Goal: Answer question/provide support

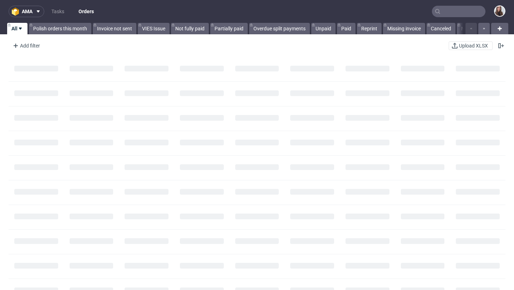
click at [441, 12] on input "text" at bounding box center [459, 11] width 54 height 11
paste input "R420659171"
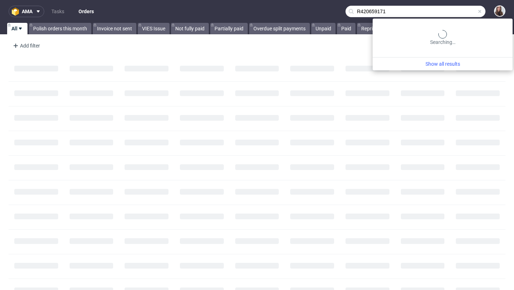
type input "R420659171"
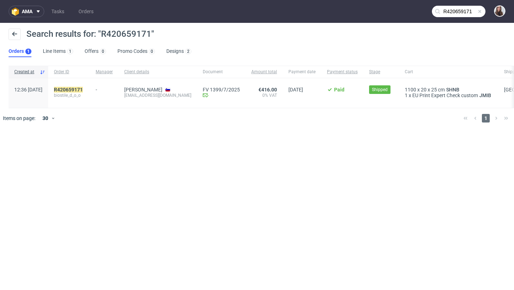
click at [90, 86] on div "R420659171 biostile_d_o_o" at bounding box center [69, 93] width 42 height 30
click at [83, 90] on mark "R420659171" at bounding box center [68, 90] width 29 height 6
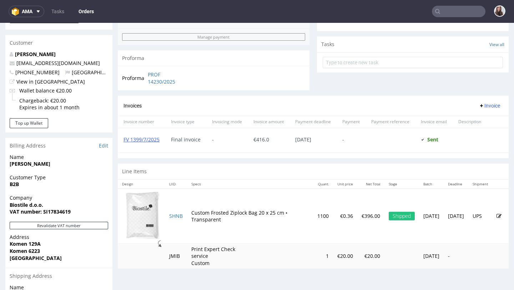
scroll to position [241, 0]
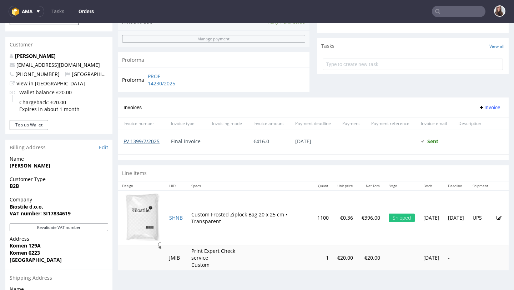
click at [146, 144] on link "FV 1399/7/2025" at bounding box center [141, 141] width 36 height 7
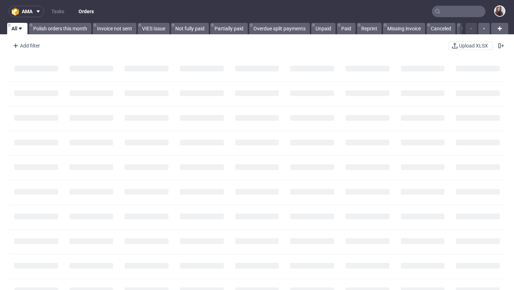
click at [452, 15] on input "text" at bounding box center [459, 11] width 54 height 11
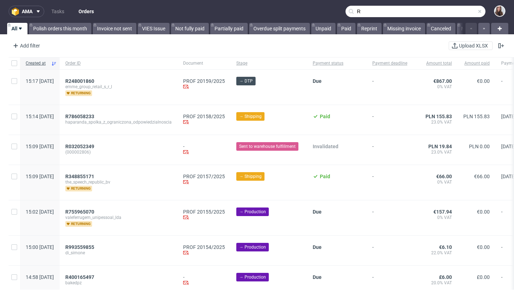
click at [379, 14] on input "R" at bounding box center [415, 11] width 140 height 11
click at [371, 12] on input "R" at bounding box center [415, 11] width 140 height 11
click at [379, 12] on input "R" at bounding box center [415, 11] width 140 height 11
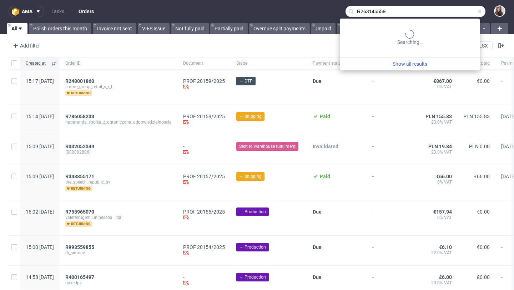
type input "R263145559"
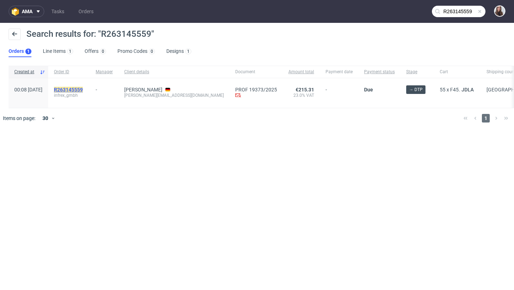
click at [83, 87] on mark "R263145559" at bounding box center [68, 90] width 29 height 6
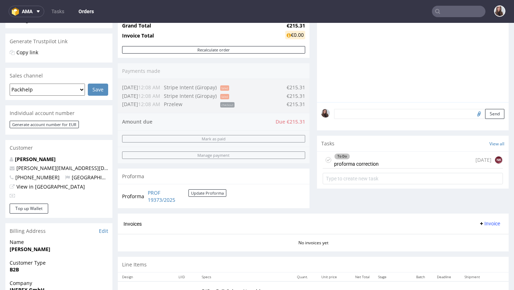
scroll to position [142, 0]
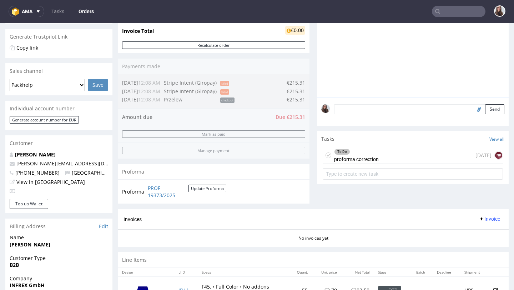
click at [359, 155] on div "To Do" at bounding box center [356, 152] width 44 height 6
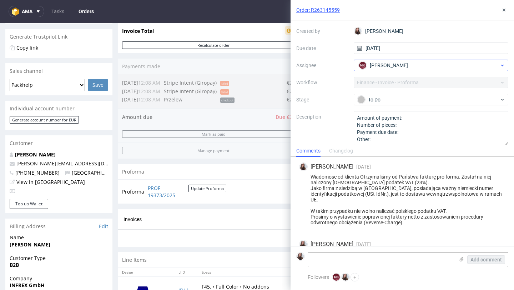
scroll to position [42, 0]
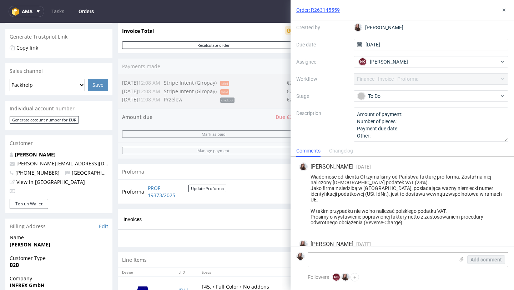
click at [409, 87] on div "Context Order: R263145559 Created by Sandra Beśka Due date 11/09/2025 Assignee …" at bounding box center [402, 73] width 212 height 137
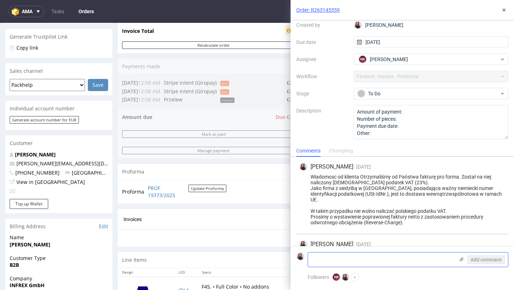
click at [358, 258] on textarea at bounding box center [381, 259] width 146 height 14
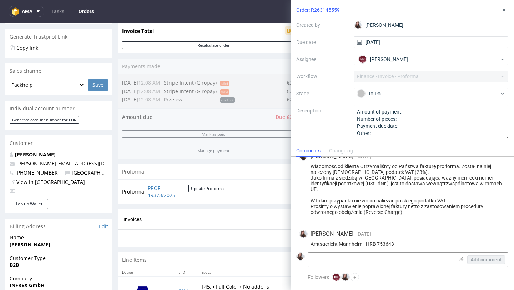
scroll to position [14, 0]
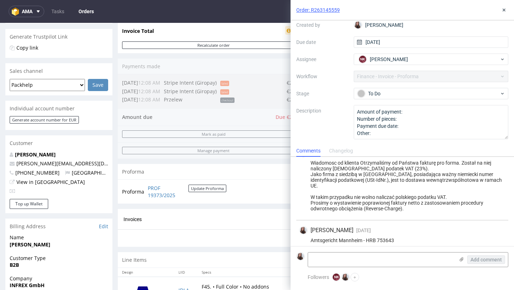
click at [394, 170] on div "Wiadomosc od klienta Otrzymaliśmy od Państwa fakturę pro forma. Został na niej …" at bounding box center [402, 185] width 206 height 51
click at [390, 168] on div "Wiadomosc od klienta Otrzymaliśmy od Państwa fakturę pro forma. Został na niej …" at bounding box center [402, 185] width 206 height 51
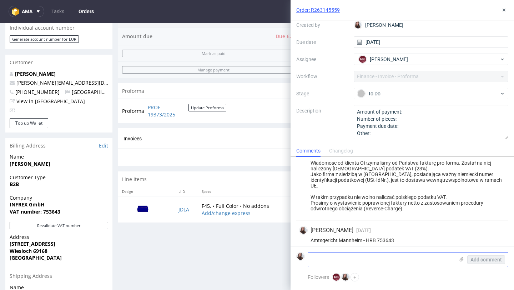
click at [329, 256] on textarea at bounding box center [381, 259] width 146 height 14
click at [393, 168] on div "Wiadomosc od klienta Otrzymaliśmy od Państwa fakturę pro forma. Został na niej …" at bounding box center [402, 185] width 206 height 51
click at [387, 258] on textarea at bounding box center [381, 259] width 146 height 14
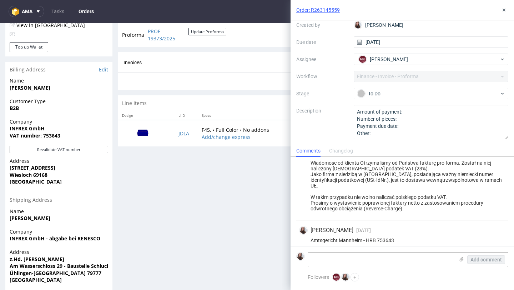
scroll to position [321, 0]
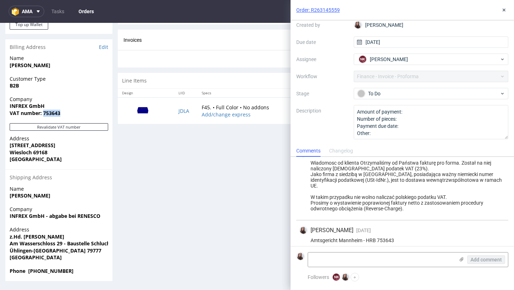
drag, startPoint x: 43, startPoint y: 112, endPoint x: 67, endPoint y: 116, distance: 24.2
click at [67, 116] on span "VAT number: 753643" at bounding box center [59, 113] width 98 height 7
click at [62, 112] on span "VAT number: 753643" at bounding box center [59, 113] width 98 height 7
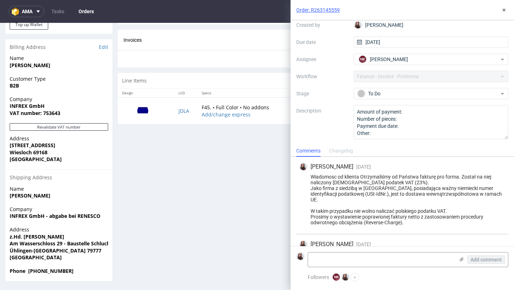
scroll to position [14, 0]
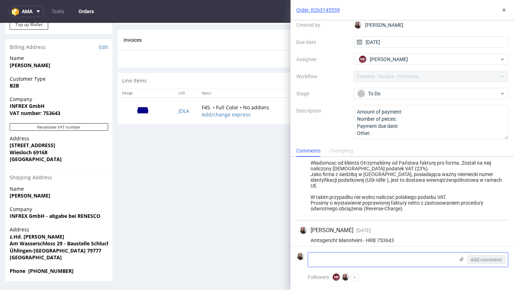
click at [381, 256] on textarea at bounding box center [381, 259] width 146 height 14
click at [337, 258] on textarea at bounding box center [381, 259] width 146 height 14
click at [348, 258] on textarea at bounding box center [381, 259] width 146 height 14
click at [398, 259] on textarea "DE 453527490" at bounding box center [381, 259] width 146 height 14
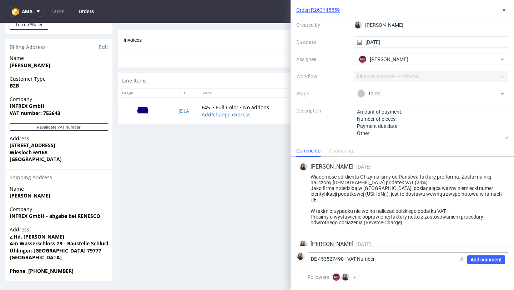
type textarea "DE 453527490 - VAT Number"
click at [412, 182] on div "Wiadomosc od klienta Otrzymaliśmy od Państwa fakturę pro forma. Został na niej …" at bounding box center [402, 199] width 206 height 51
click at [482, 260] on span "Add comment" at bounding box center [485, 259] width 31 height 5
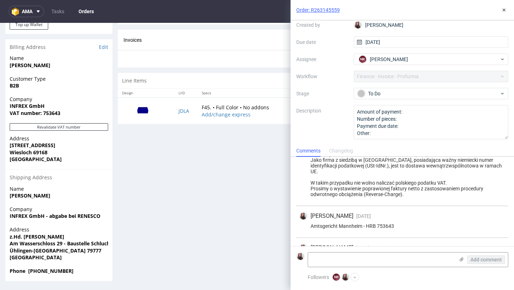
scroll to position [46, 0]
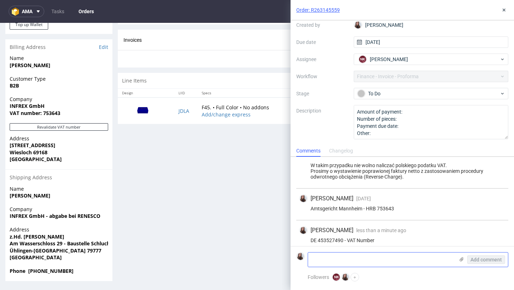
click at [365, 259] on textarea at bounding box center [381, 259] width 146 height 14
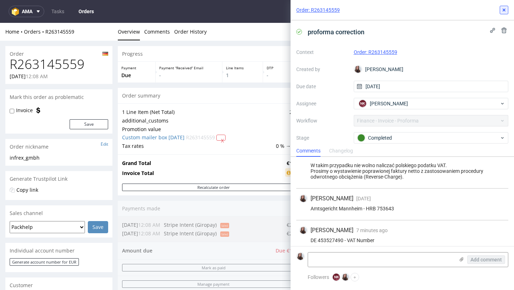
click at [503, 10] on use at bounding box center [503, 10] width 3 height 3
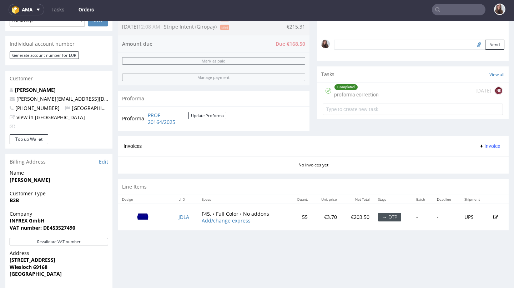
scroll to position [197, 0]
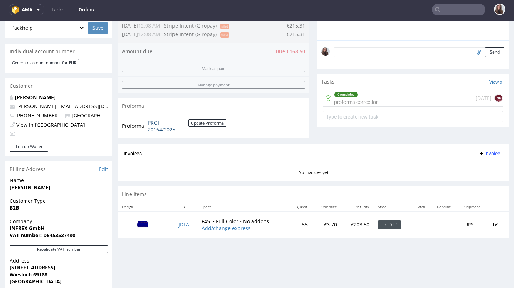
click at [157, 129] on link "PROF 20164/2025" at bounding box center [168, 126] width 41 height 14
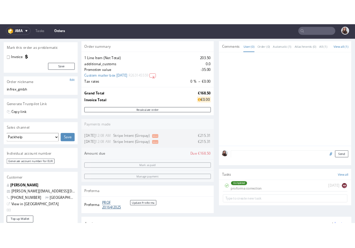
scroll to position [0, 0]
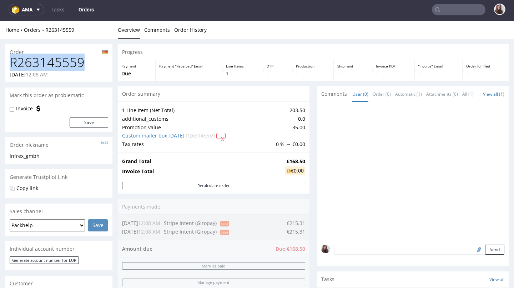
drag, startPoint x: 86, startPoint y: 62, endPoint x: 10, endPoint y: 65, distance: 76.4
click at [10, 65] on h1 "R263145559" at bounding box center [59, 62] width 98 height 14
copy h1 "R263145559"
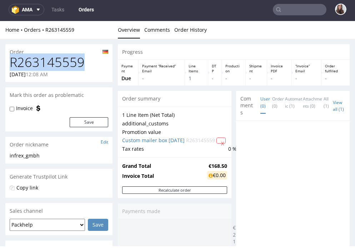
scroll to position [46, 0]
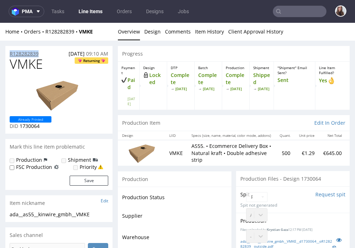
drag, startPoint x: 42, startPoint y: 53, endPoint x: 10, endPoint y: 53, distance: 32.1
click at [10, 53] on div "R128282839 14.08.2025 09:10 AM" at bounding box center [58, 51] width 107 height 11
copy p "R128282839"
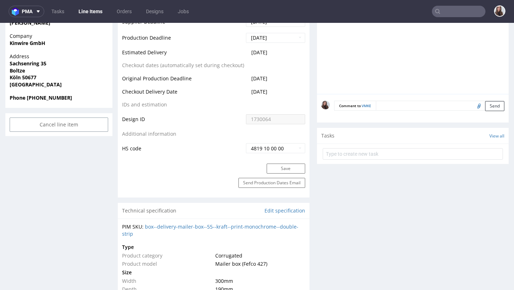
scroll to position [322, 0]
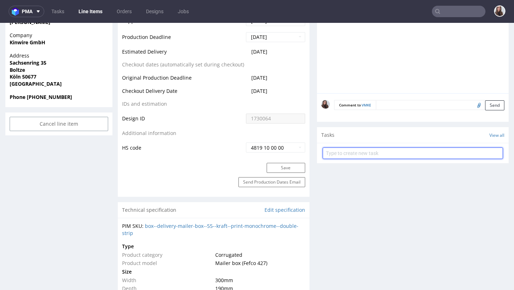
click at [354, 150] on input "text" at bounding box center [413, 152] width 180 height 11
type input "reshipping"
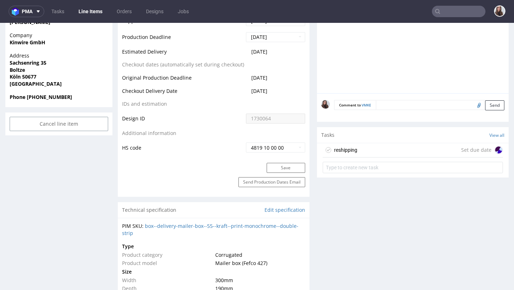
click at [345, 154] on div "reshipping" at bounding box center [340, 149] width 35 height 11
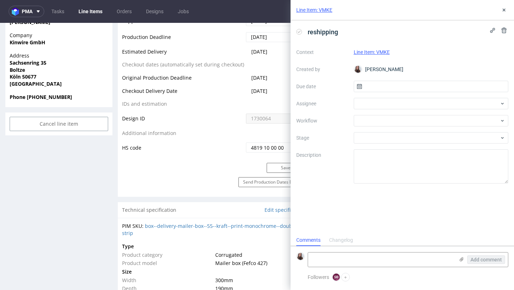
scroll to position [6, 0]
click at [354, 84] on input "text" at bounding box center [431, 86] width 155 height 11
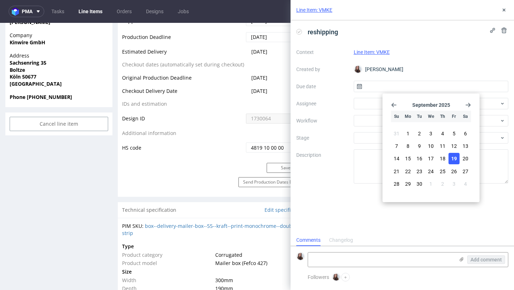
click at [354, 155] on button "19" at bounding box center [453, 158] width 11 height 11
type input "19/09/2025"
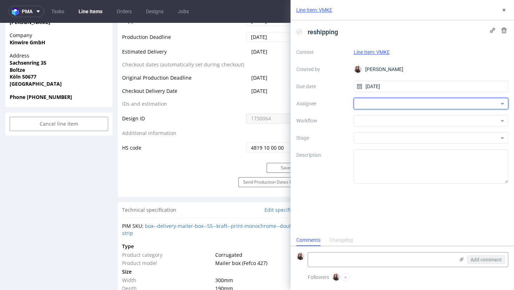
click at [354, 102] on div at bounding box center [431, 103] width 155 height 11
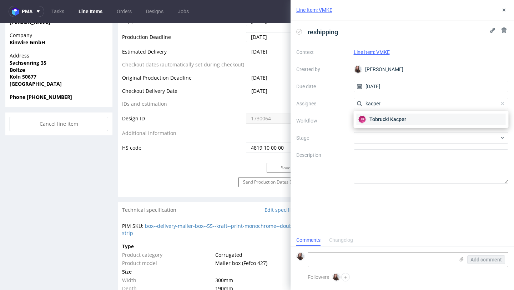
type input "kacper"
click at [354, 116] on span "Tobrucki Kacper" at bounding box center [387, 119] width 37 height 7
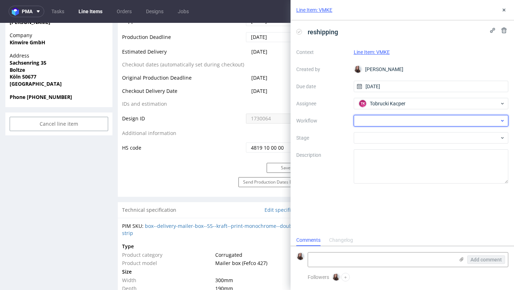
click at [354, 122] on div at bounding box center [431, 120] width 155 height 11
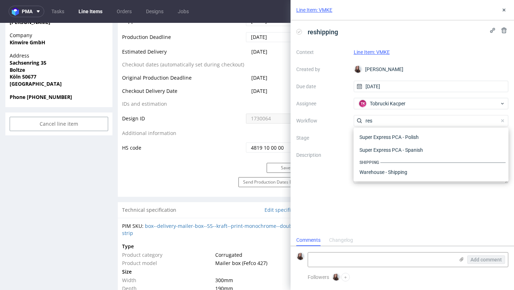
scroll to position [26, 0]
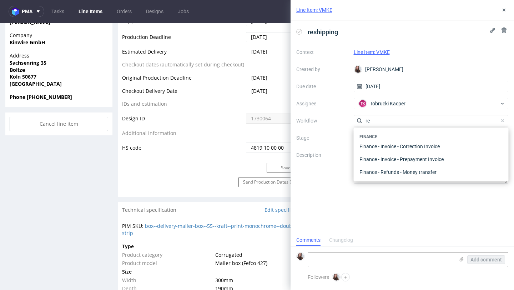
type input "r"
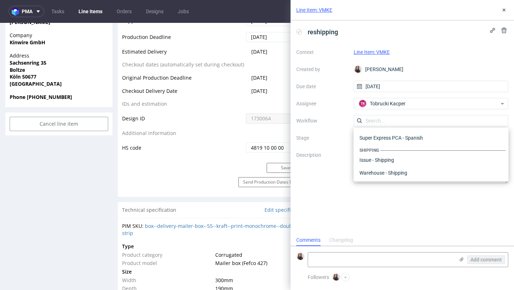
scroll to position [439, 0]
click at [354, 160] on div "Issue - Shipping" at bounding box center [430, 159] width 149 height 13
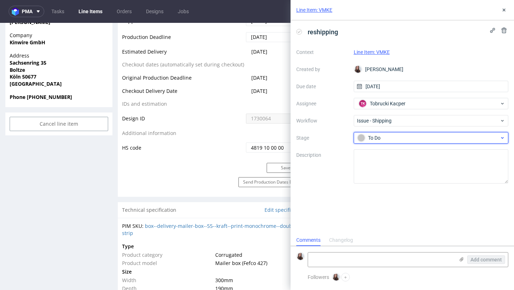
click at [354, 137] on div "To Do" at bounding box center [428, 138] width 142 height 8
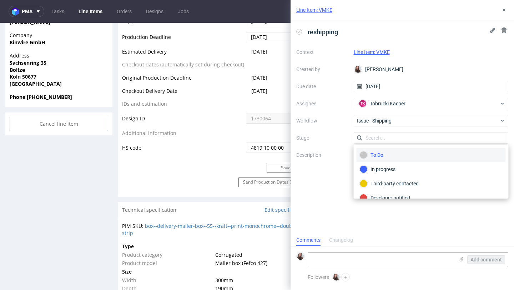
click at [354, 152] on div "To Do" at bounding box center [431, 155] width 143 height 8
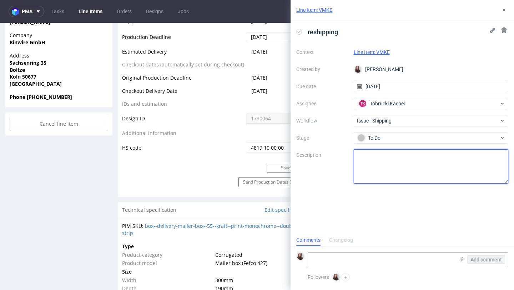
click at [354, 165] on textarea at bounding box center [431, 166] width 155 height 34
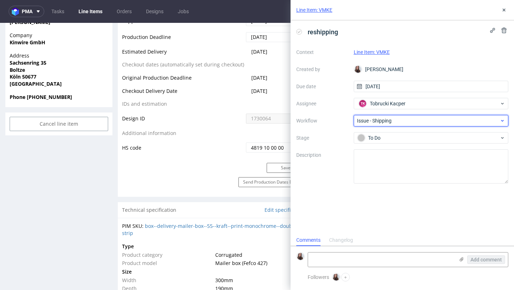
click at [354, 120] on span "Issue - Shipping" at bounding box center [428, 120] width 143 height 7
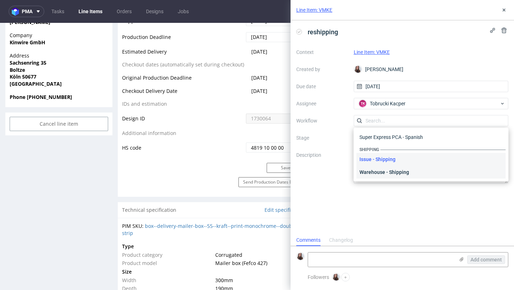
click at [354, 170] on div "Warehouse - Shipping" at bounding box center [430, 172] width 149 height 13
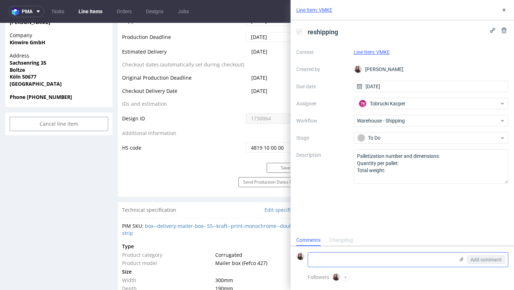
click at [353, 248] on textarea at bounding box center [381, 259] width 146 height 14
click at [354, 248] on textarea at bounding box center [381, 259] width 146 height 14
paste textarea "1Z5A15806898246670"
click at [354, 248] on textarea "Please make a resphipping for 1Z5A15806898246670" at bounding box center [381, 259] width 146 height 14
click at [0, 0] on lt-span "re sh ipping" at bounding box center [0, 0] width 0 height 0
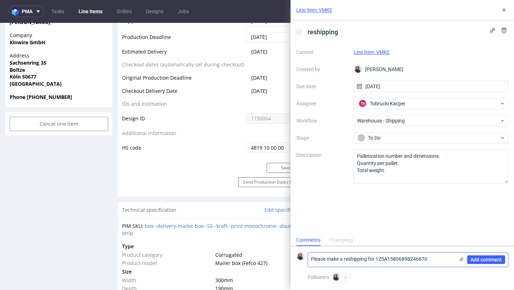
click at [354, 248] on textarea "Please make a reshipping for 1Z5A15806898246670" at bounding box center [381, 259] width 146 height 14
paste textarea "Kinwire GmbH Sachsenring 35 50677 Köln"
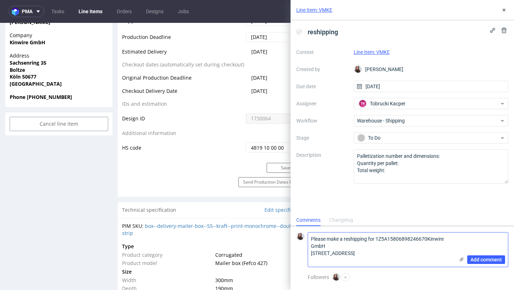
click at [354, 238] on textarea "Please make a reshipping for 1Z5A15806898246670Kinwire GmbH Sachsenring 35 5067…" at bounding box center [381, 249] width 146 height 34
type textarea "Please make a reshipping for 1Z5A15806898246670 Kinwire GmbH Sachsenring 35 506…"
click at [354, 248] on span "Add comment" at bounding box center [485, 259] width 31 height 5
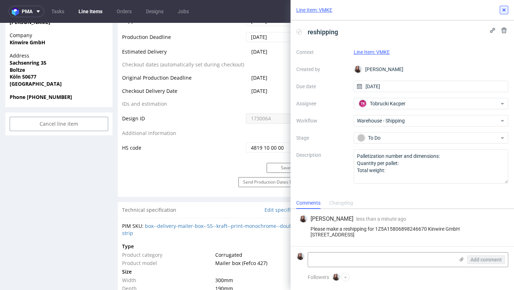
click at [354, 9] on icon at bounding box center [504, 10] width 6 height 6
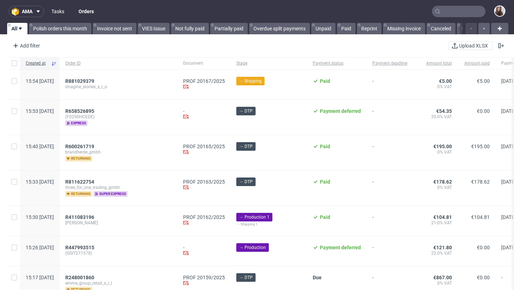
click at [62, 9] on link "Tasks" at bounding box center [57, 11] width 21 height 11
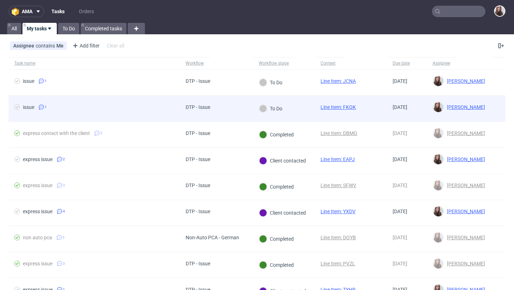
click at [192, 101] on div "DTP - Issue" at bounding box center [198, 109] width 36 height 26
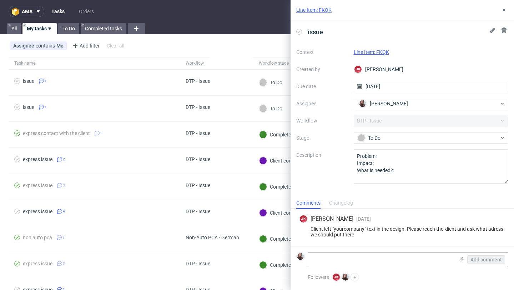
click at [384, 51] on link "Line Item: FKQK" at bounding box center [371, 52] width 35 height 6
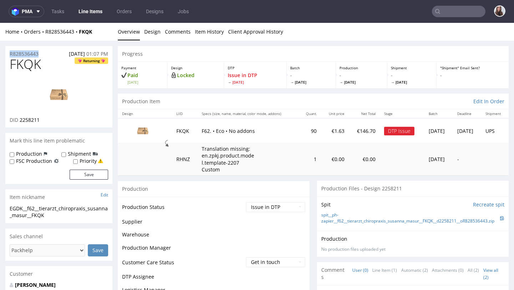
drag, startPoint x: 53, startPoint y: 50, endPoint x: 9, endPoint y: 52, distance: 44.3
click at [9, 52] on div "R828536443 [DATE] 01:07 PM" at bounding box center [58, 51] width 107 height 11
copy p "R828536443"
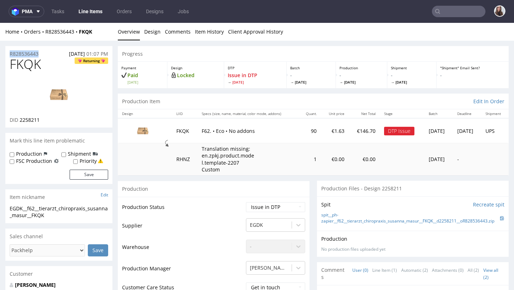
drag, startPoint x: 46, startPoint y: 53, endPoint x: 7, endPoint y: 52, distance: 39.3
click at [7, 52] on div "R828536443 09.09.2025 01:07 PM" at bounding box center [58, 51] width 107 height 11
copy p "R828536443"
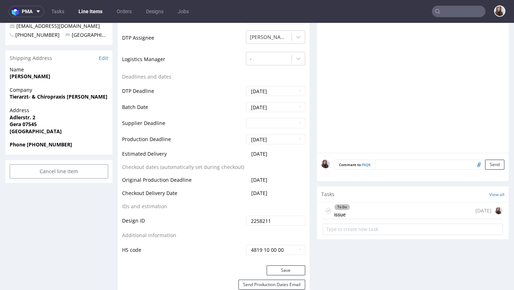
scroll to position [269, 0]
click at [360, 216] on div "To Do issue [DATE]" at bounding box center [413, 210] width 180 height 17
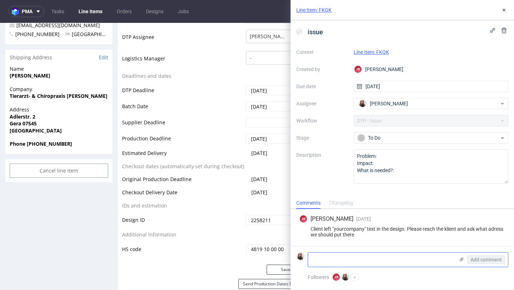
click at [355, 261] on textarea at bounding box center [381, 259] width 146 height 14
paste textarea "[URL][DOMAIN_NAME]"
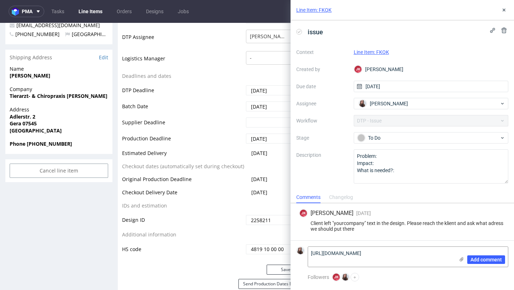
type textarea "[URL][DOMAIN_NAME]"
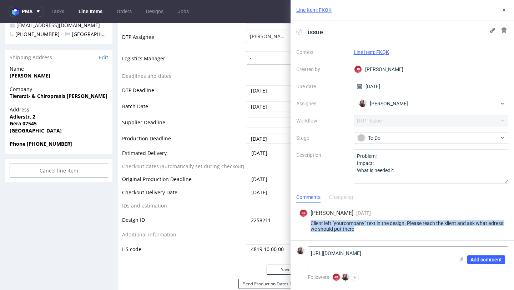
drag, startPoint x: 363, startPoint y: 228, endPoint x: 308, endPoint y: 219, distance: 55.3
click at [308, 219] on div "JK Jan Kocik 1 day ago 18th Sep 2025, 15:30 Client left "yourcompany" text in t…" at bounding box center [402, 221] width 212 height 37
copy div "Client left "yourcompany" text in the design. Please reach the klient and ask w…"
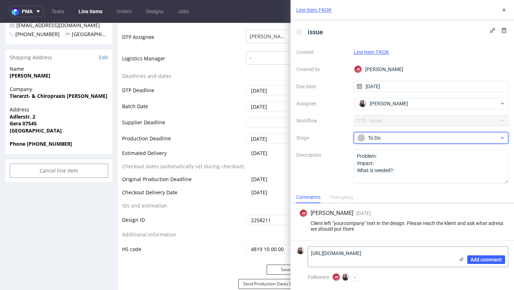
click at [399, 141] on div "To Do" at bounding box center [428, 138] width 142 height 8
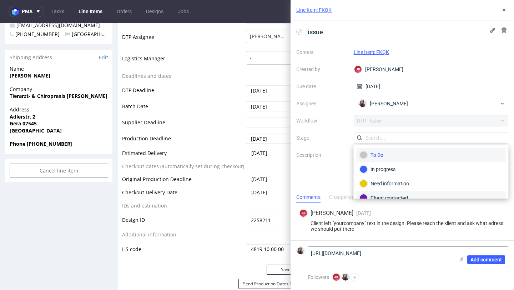
click at [391, 196] on div "Client contacted" at bounding box center [431, 198] width 143 height 8
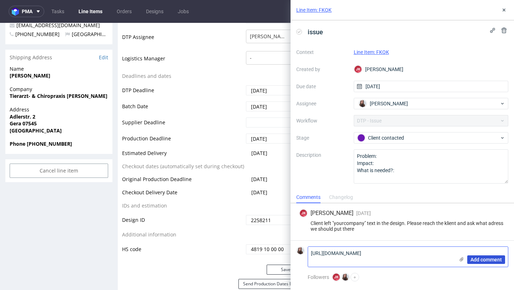
click at [478, 257] on span "Add comment" at bounding box center [485, 259] width 31 height 5
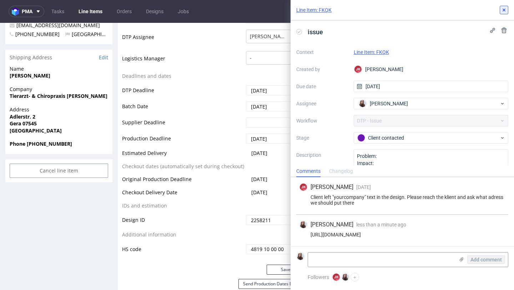
click at [507, 8] on button at bounding box center [504, 10] width 9 height 9
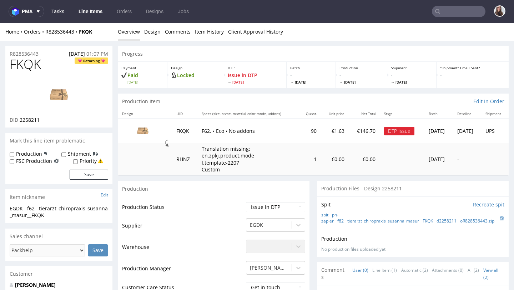
click at [56, 14] on link "Tasks" at bounding box center [57, 11] width 21 height 11
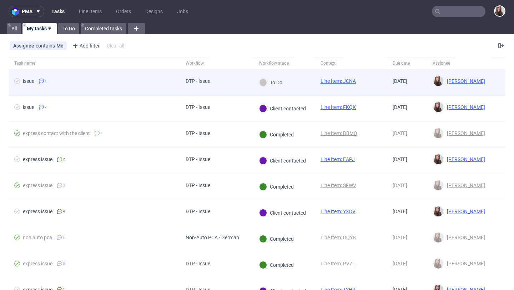
click at [215, 77] on div "DTP - Issue" at bounding box center [198, 83] width 36 height 26
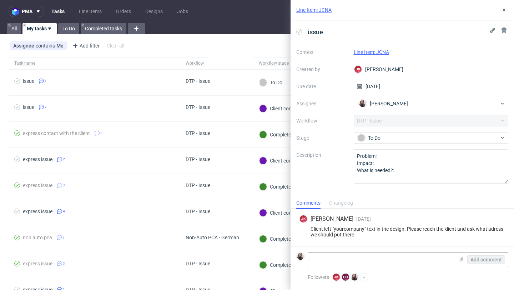
click at [383, 54] on link "Line Item: JCNA" at bounding box center [371, 52] width 35 height 6
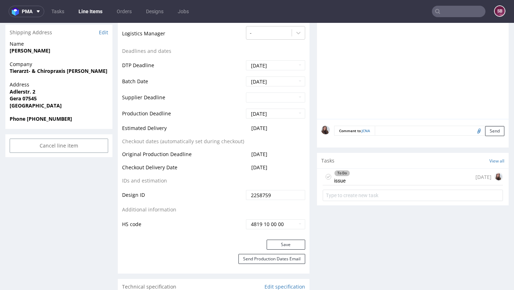
scroll to position [300, 0]
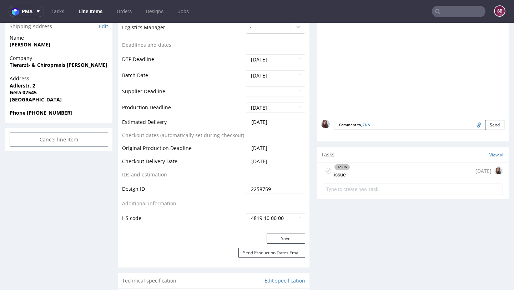
click at [364, 172] on div "To Do issue [DATE]" at bounding box center [413, 170] width 180 height 17
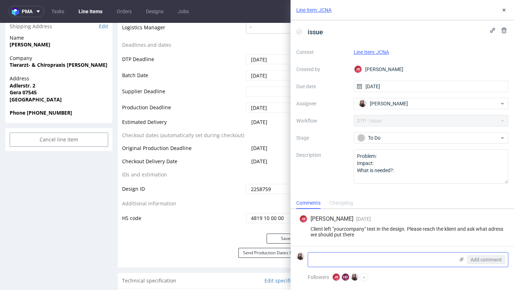
click at [365, 257] on textarea at bounding box center [381, 259] width 146 height 14
paste textarea "[URL][DOMAIN_NAME]"
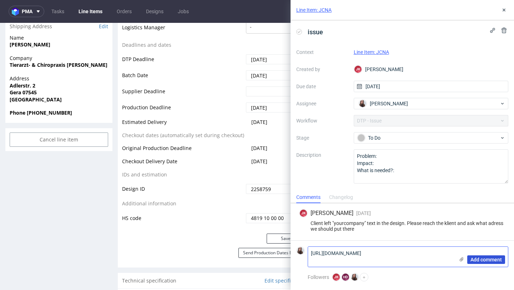
type textarea "[URL][DOMAIN_NAME]"
click at [477, 260] on span "Add comment" at bounding box center [485, 259] width 31 height 5
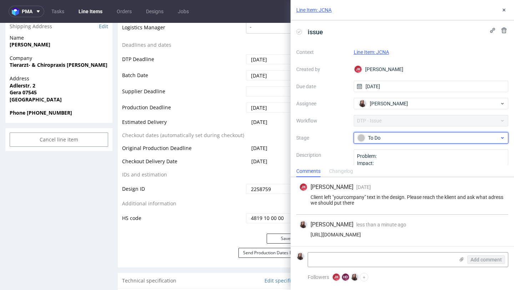
click at [442, 139] on div "To Do" at bounding box center [428, 138] width 142 height 8
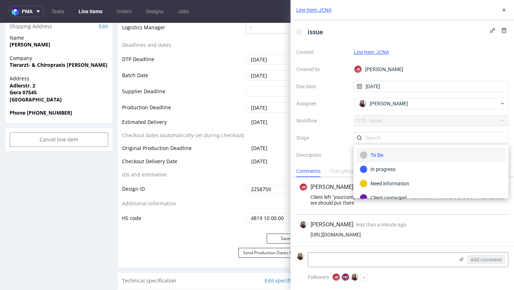
click at [397, 199] on div "Client left "yourcompany" text in the design. Please reach the klient and ask w…" at bounding box center [402, 199] width 206 height 11
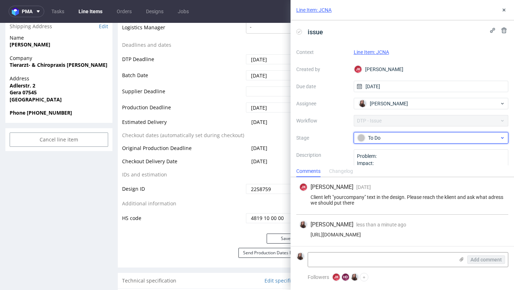
click at [390, 142] on div "To Do" at bounding box center [431, 137] width 155 height 11
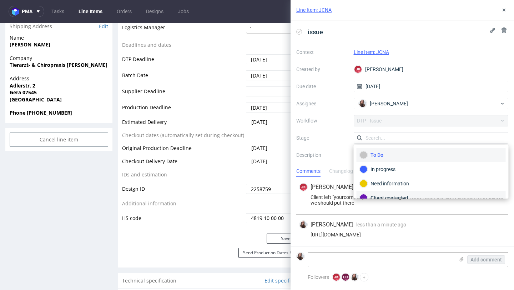
click at [393, 195] on div "Client contacted" at bounding box center [431, 198] width 143 height 8
